Goal: Task Accomplishment & Management: Use online tool/utility

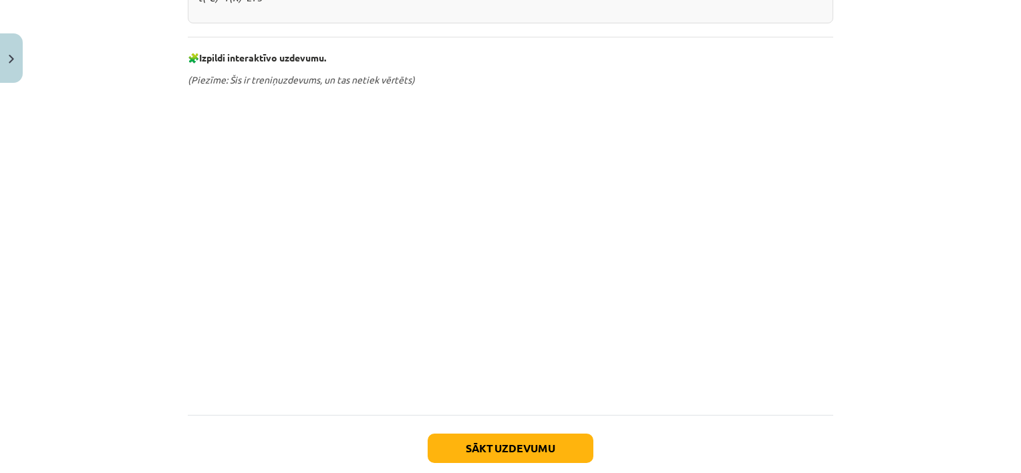
scroll to position [659, 0]
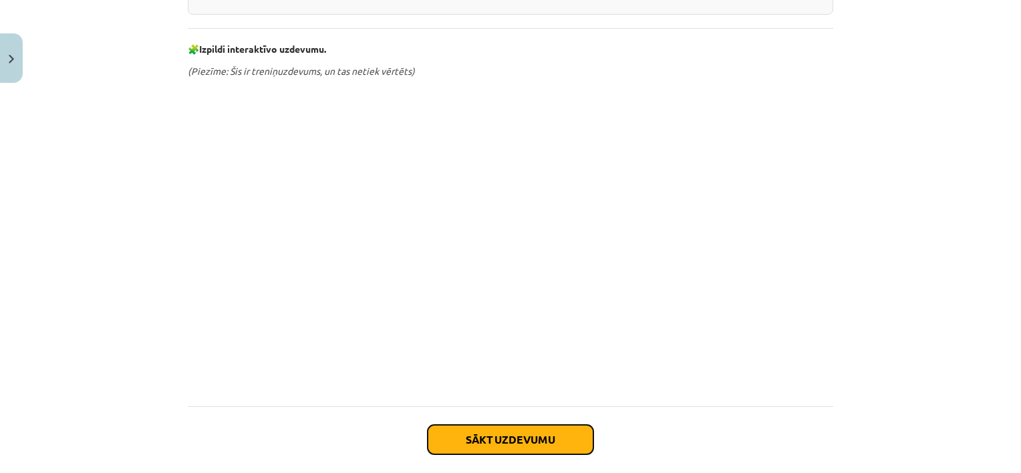
click at [502, 428] on button "Sākt uzdevumu" at bounding box center [511, 439] width 166 height 29
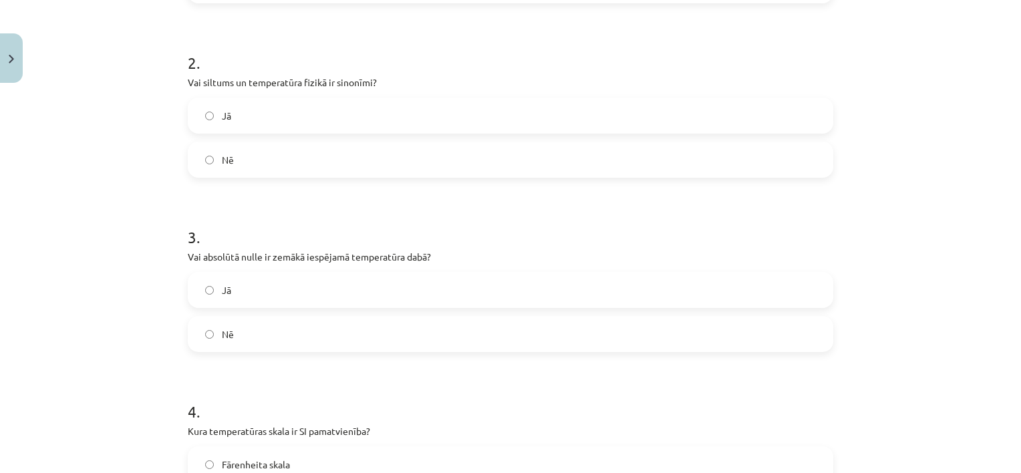
scroll to position [501, 0]
click at [216, 293] on label "Jā" at bounding box center [510, 287] width 643 height 33
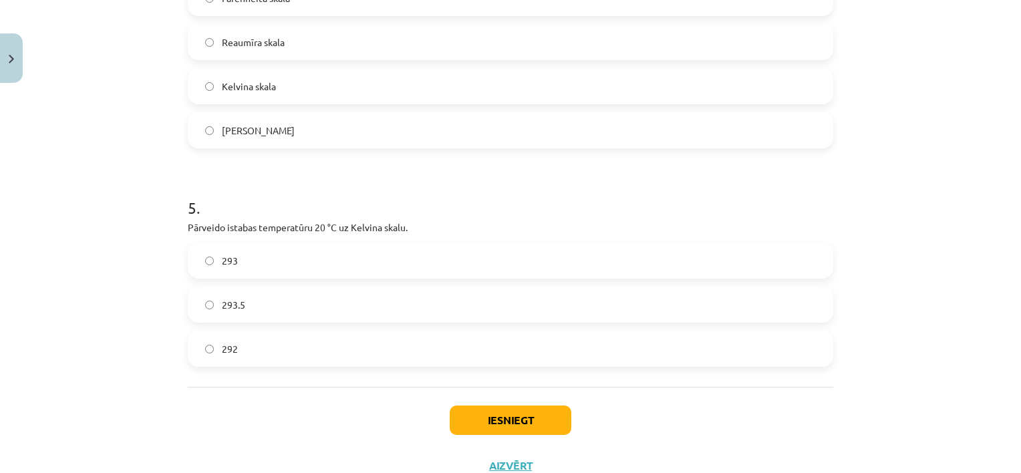
scroll to position [969, 0]
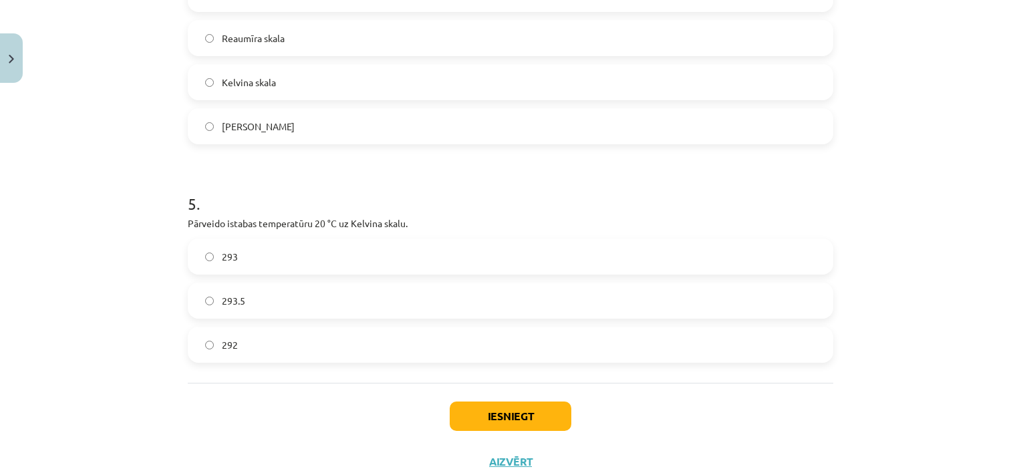
click at [222, 253] on span "293" at bounding box center [230, 257] width 16 height 14
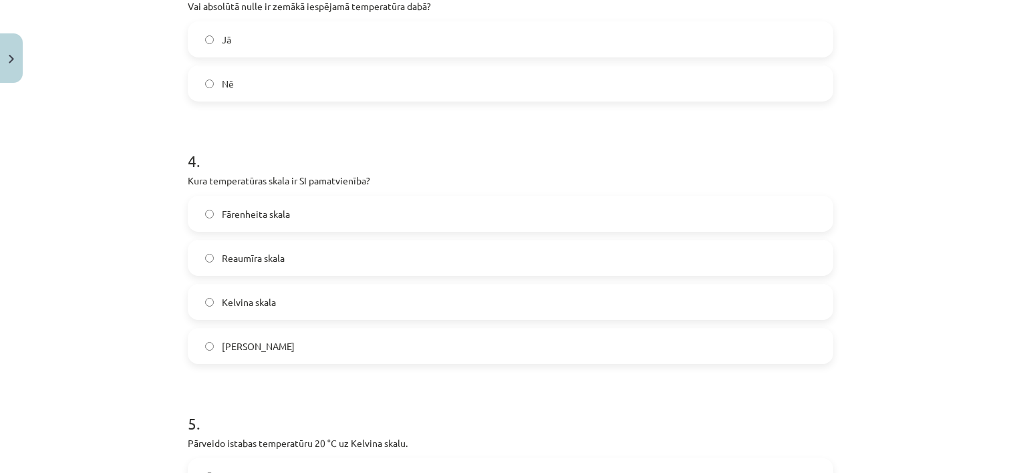
scroll to position [746, 0]
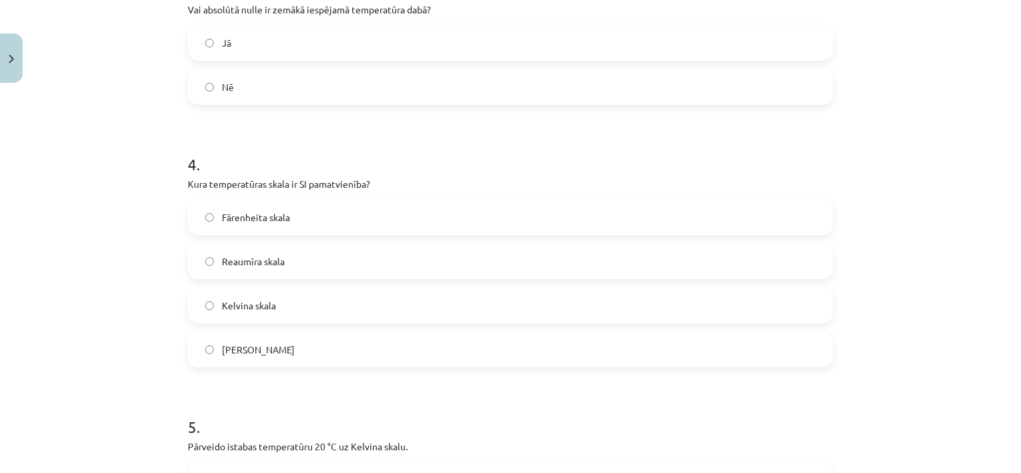
click at [234, 349] on span "[PERSON_NAME]" at bounding box center [258, 350] width 73 height 14
click at [242, 353] on span "[PERSON_NAME]" at bounding box center [258, 350] width 73 height 14
click at [255, 307] on span "Kelvina skala" at bounding box center [249, 306] width 54 height 14
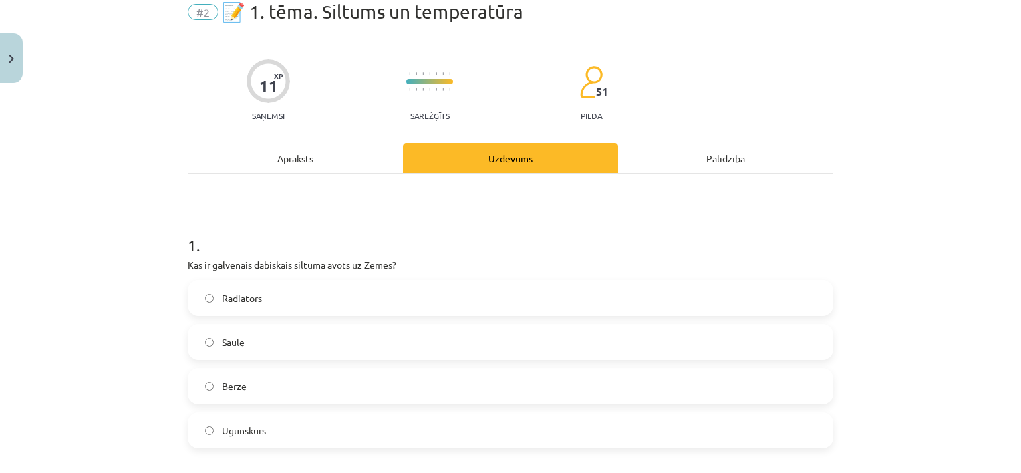
scroll to position [0, 0]
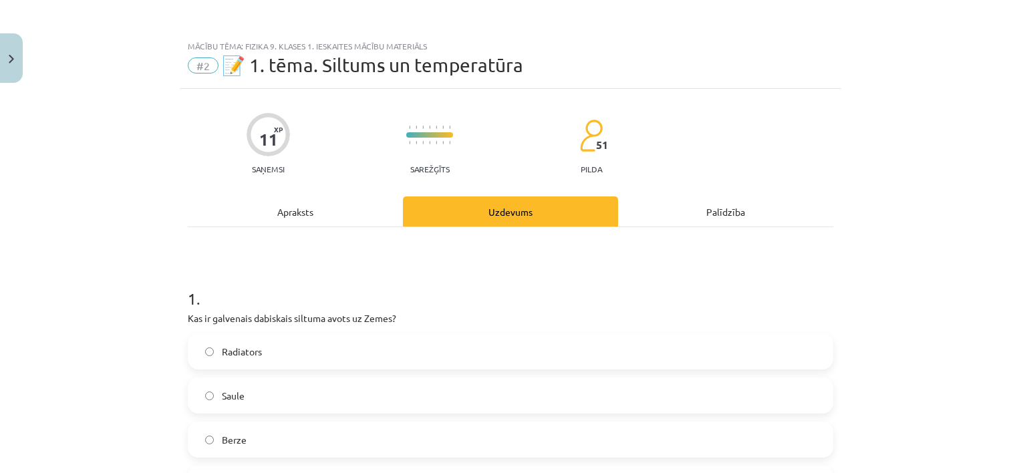
click at [341, 214] on div "Apraksts" at bounding box center [295, 211] width 215 height 30
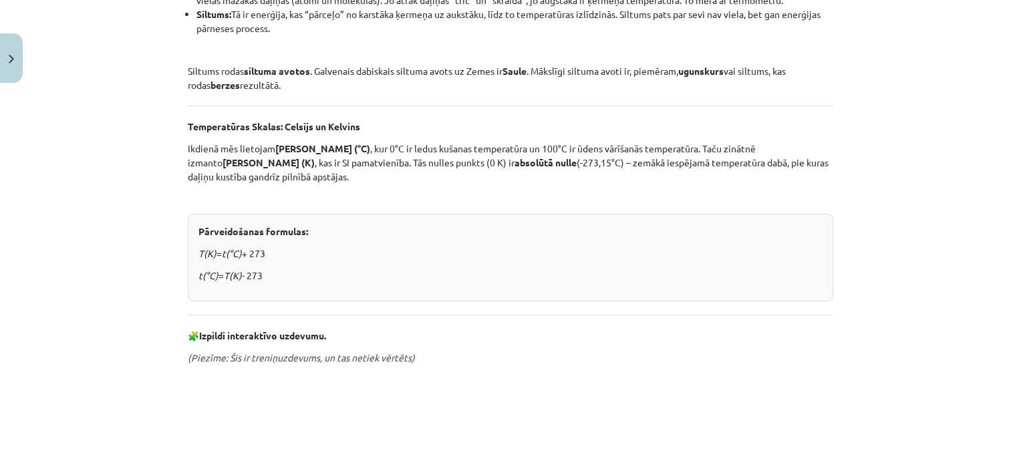
scroll to position [368, 0]
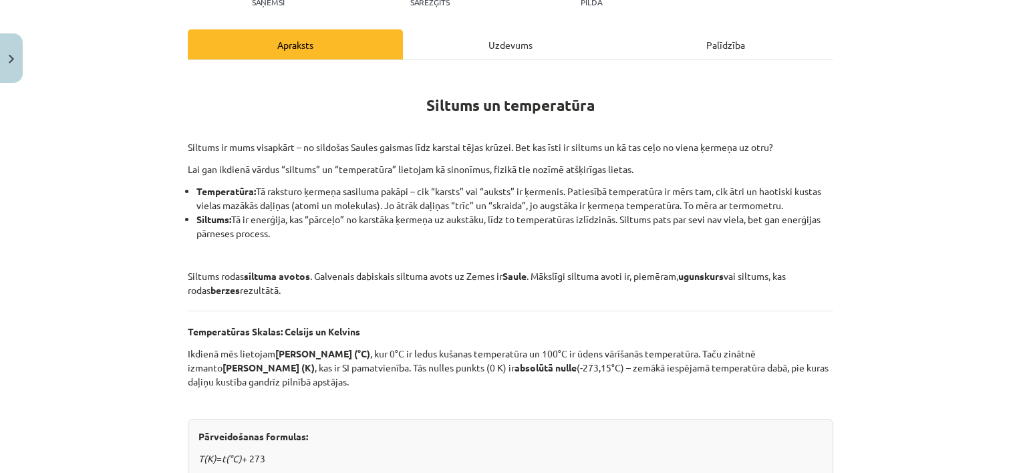
click at [484, 45] on div "Uzdevums" at bounding box center [510, 44] width 215 height 30
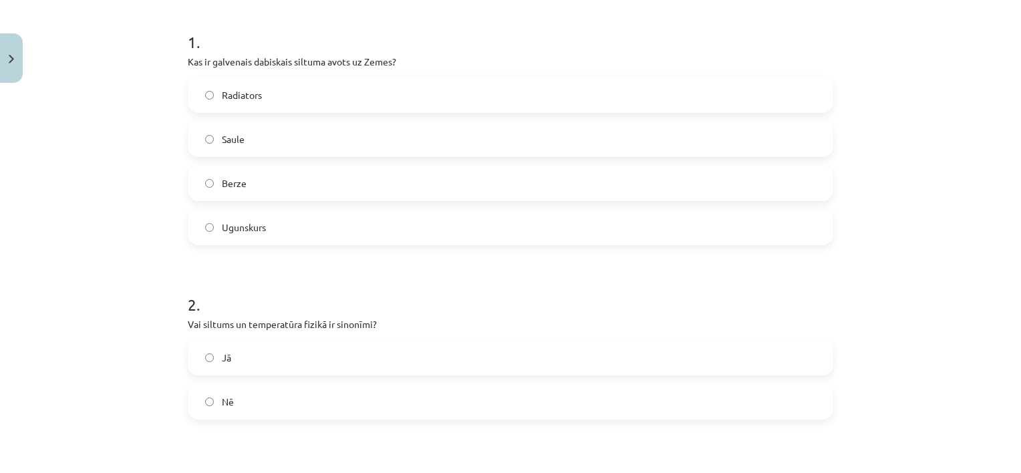
scroll to position [234, 0]
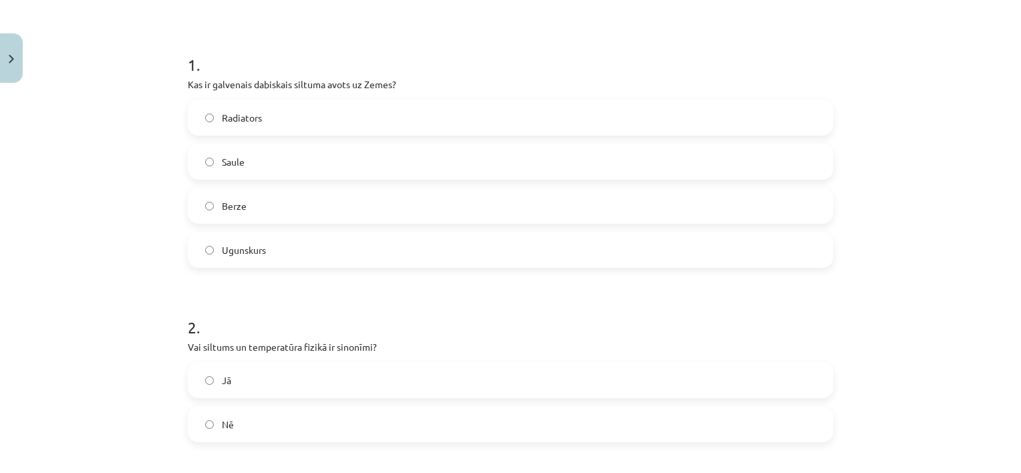
click at [227, 164] on span "Saule" at bounding box center [233, 162] width 23 height 14
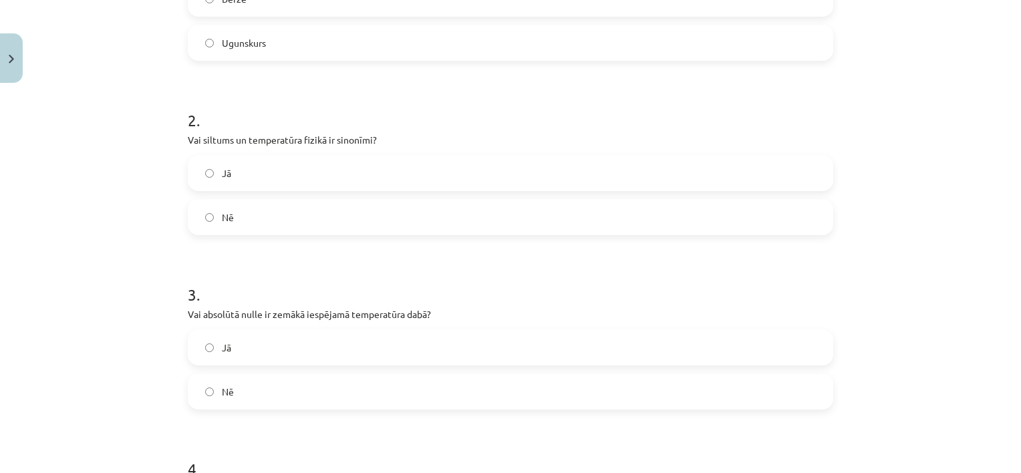
scroll to position [434, 0]
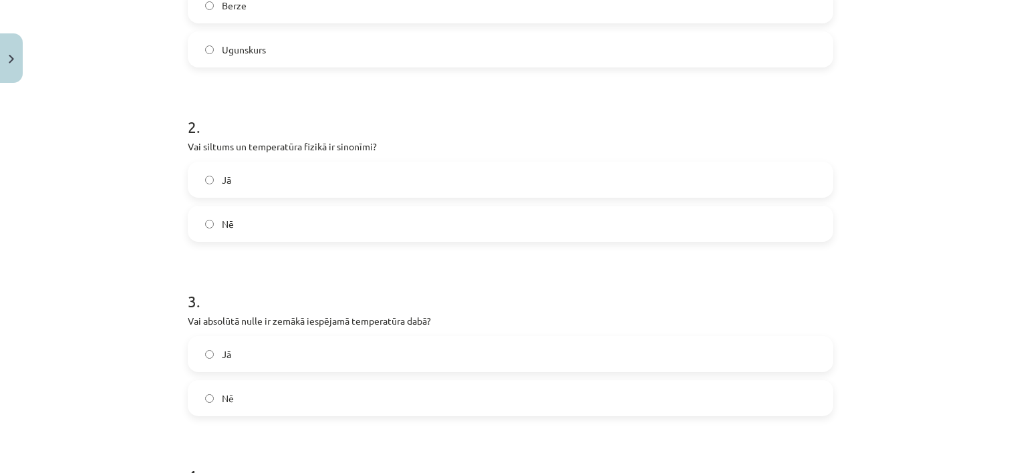
click at [235, 226] on label "Nē" at bounding box center [510, 223] width 643 height 33
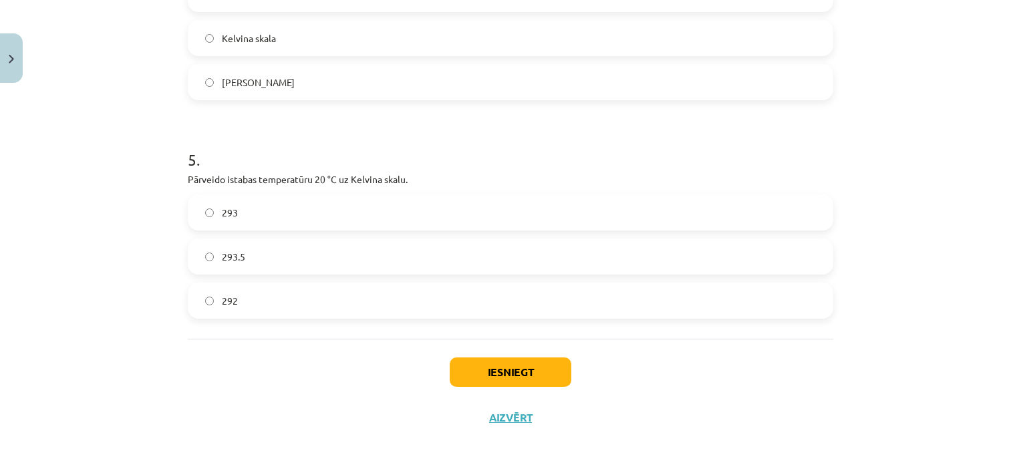
scroll to position [1013, 0]
click at [244, 241] on label "293.5" at bounding box center [510, 256] width 643 height 33
click at [513, 369] on button "Iesniegt" at bounding box center [511, 371] width 122 height 29
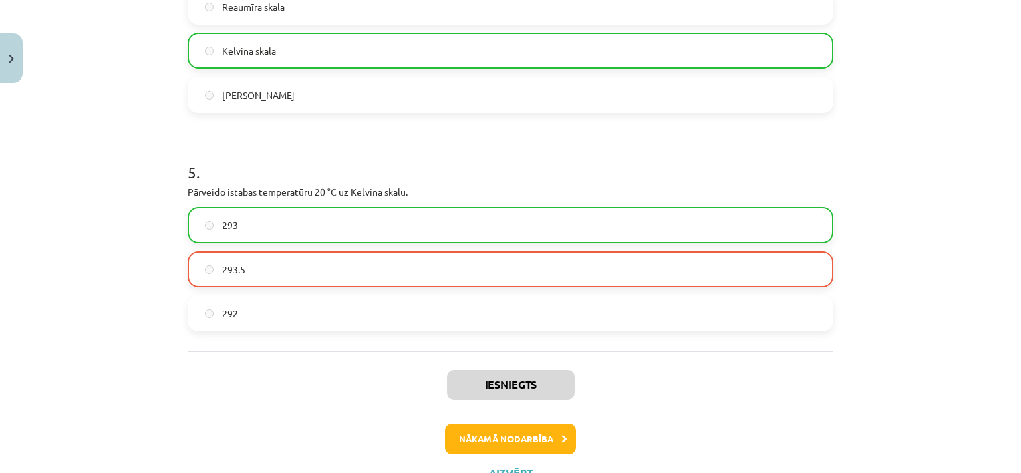
scroll to position [1002, 0]
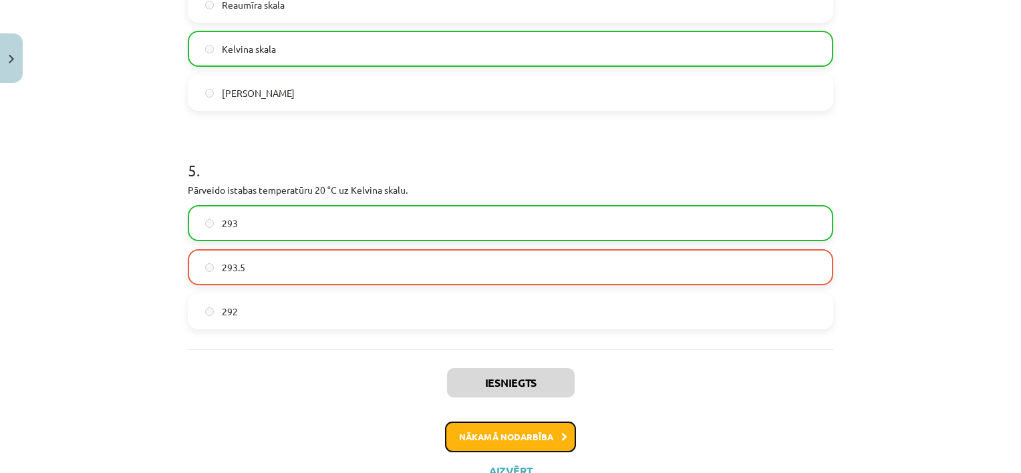
click at [512, 434] on button "Nākamā nodarbība" at bounding box center [510, 437] width 131 height 31
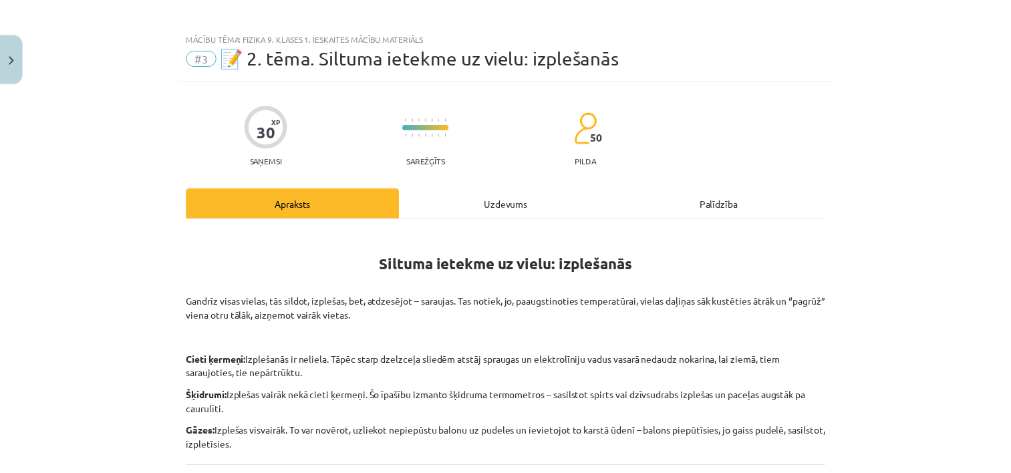
scroll to position [0, 0]
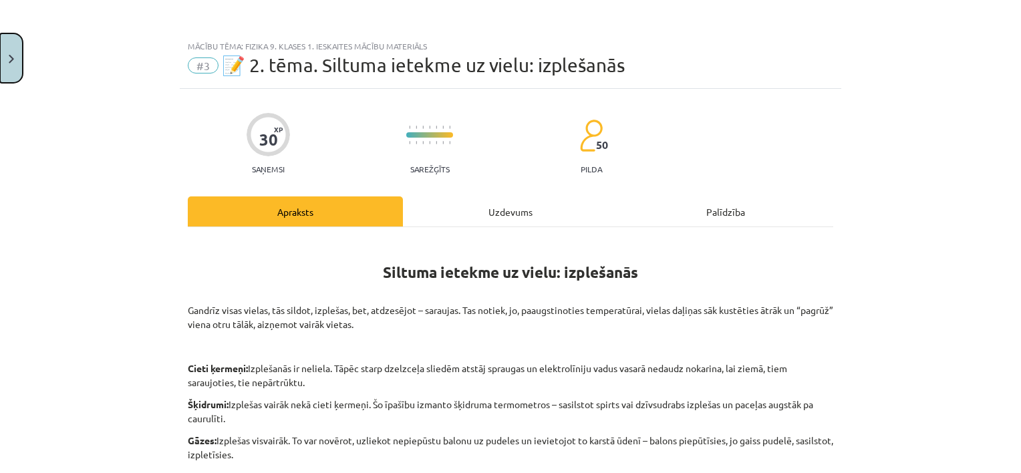
click at [15, 54] on button "Close" at bounding box center [11, 57] width 23 height 49
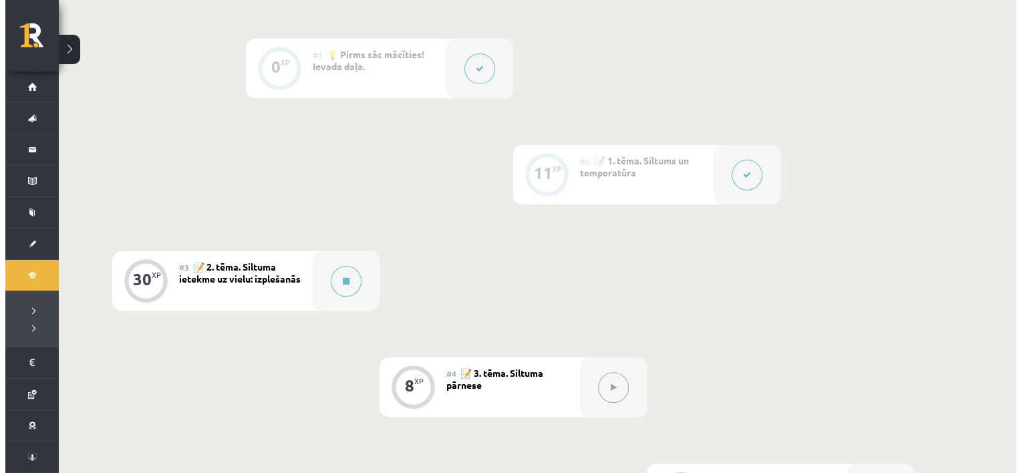
scroll to position [334, 0]
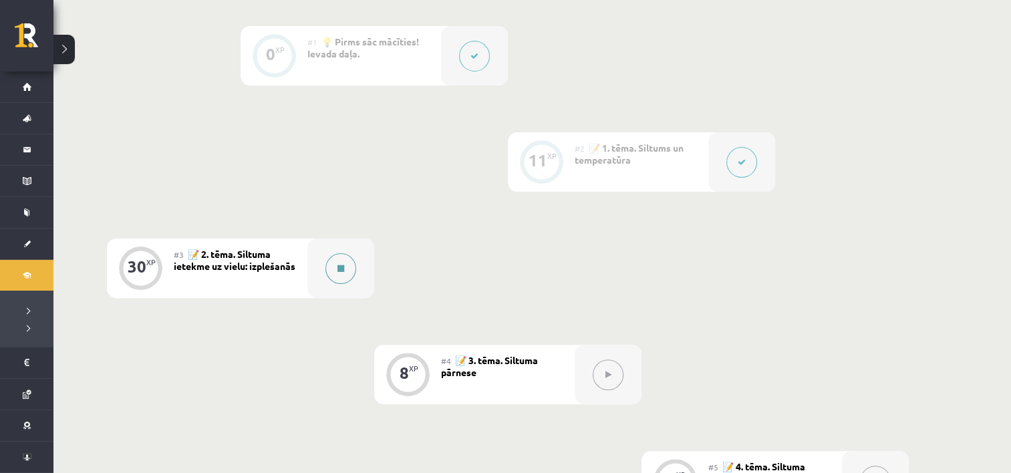
click at [352, 275] on button at bounding box center [340, 268] width 31 height 31
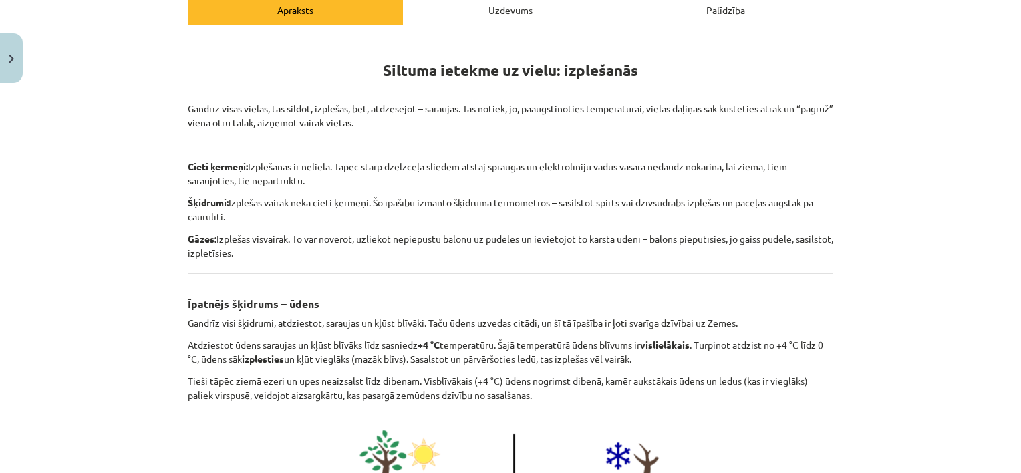
scroll to position [200, 0]
